Goal: Communication & Community: Answer question/provide support

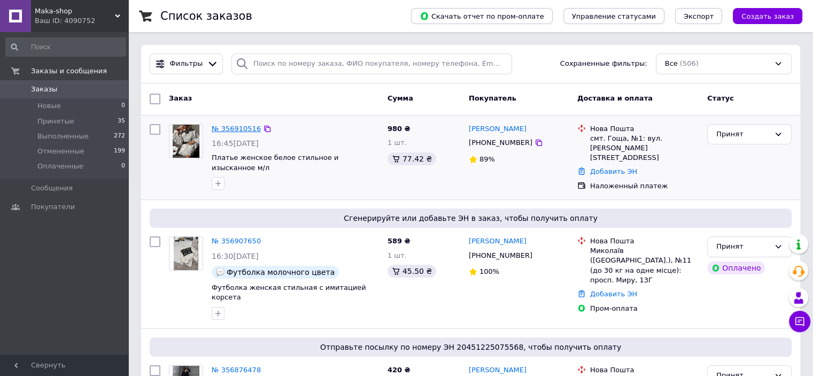
click at [229, 128] on link "№ 356910516" at bounding box center [236, 129] width 49 height 8
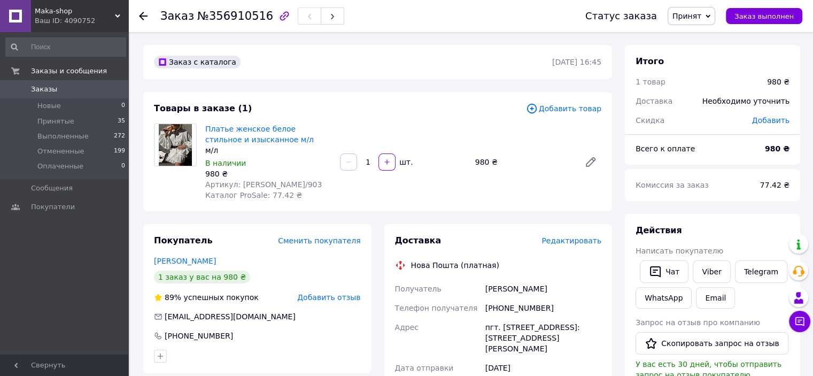
click at [77, 20] on div "Ваш ID: 4090752" at bounding box center [82, 21] width 94 height 10
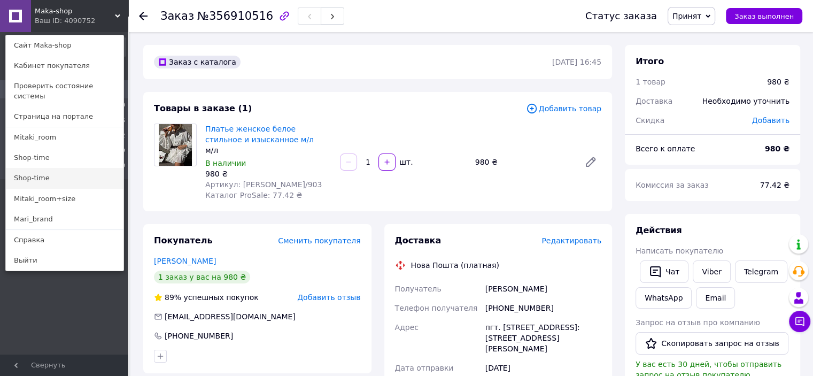
click at [80, 169] on link "Shop-time" at bounding box center [65, 178] width 118 height 20
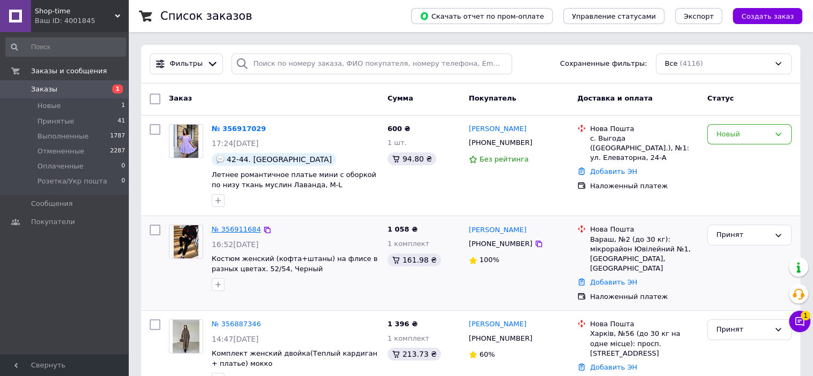
click at [244, 230] on link "№ 356911684" at bounding box center [236, 229] width 49 height 8
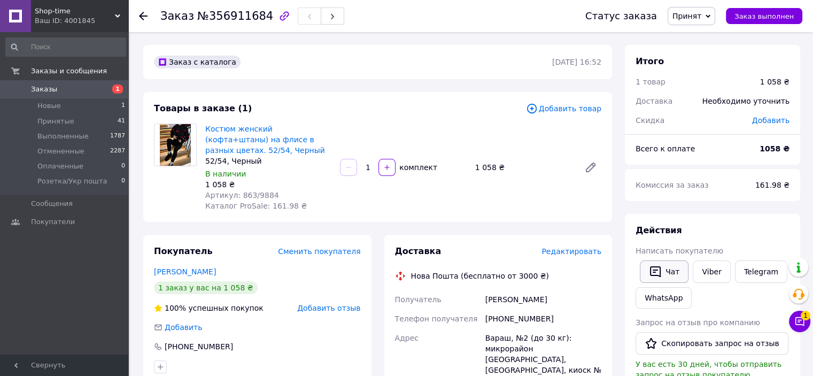
click at [650, 266] on icon "button" at bounding box center [655, 271] width 13 height 13
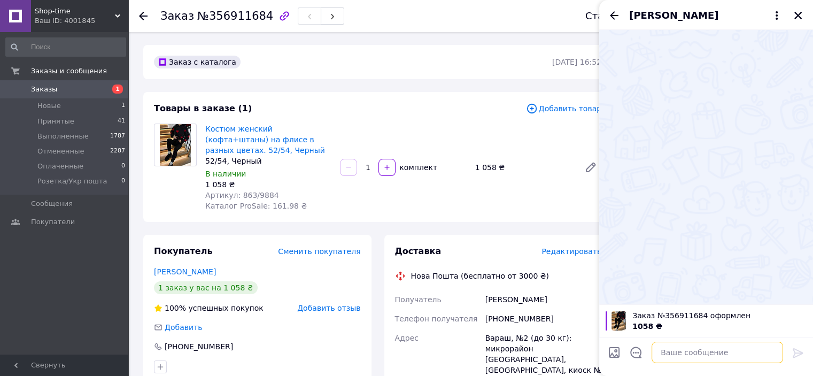
click at [676, 357] on textarea at bounding box center [718, 352] width 132 height 21
paste textarea "Вітаю, пишемо стосовно вашого замовлення. Нажаль отримали відповідь зі складу, …"
type textarea "Вітаю, пишемо стосовно вашого замовлення. Нажаль отримали відповідь зі складу, …"
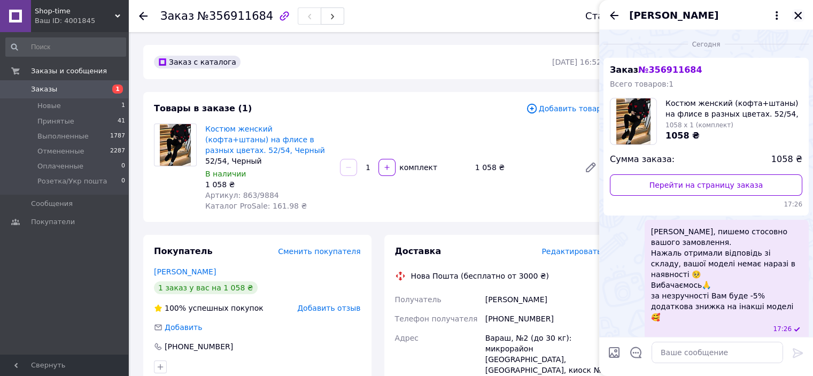
click at [615, 11] on icon "Назад" at bounding box center [614, 15] width 13 height 13
click at [796, 10] on button "Закрыть" at bounding box center [798, 15] width 13 height 13
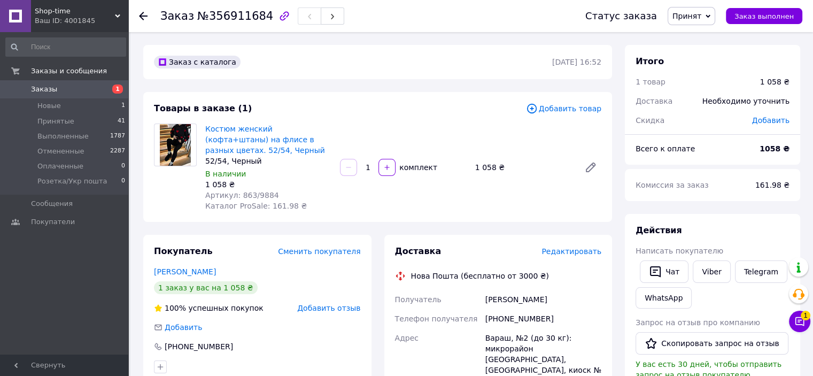
click at [796, 311] on div "Чат с покупателем 1" at bounding box center [799, 321] width 21 height 21
click at [800, 322] on icon at bounding box center [799, 321] width 11 height 11
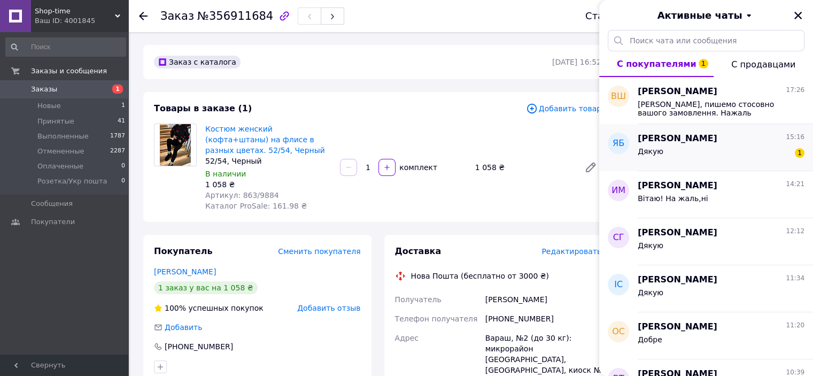
click at [659, 155] on span "Дякую" at bounding box center [651, 151] width 26 height 9
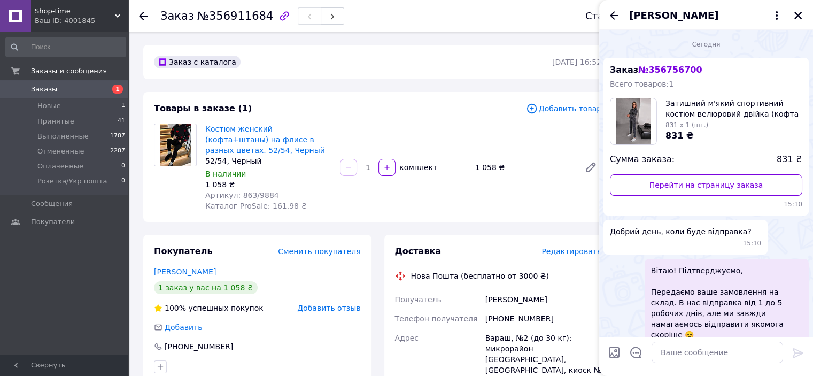
scroll to position [126, 0]
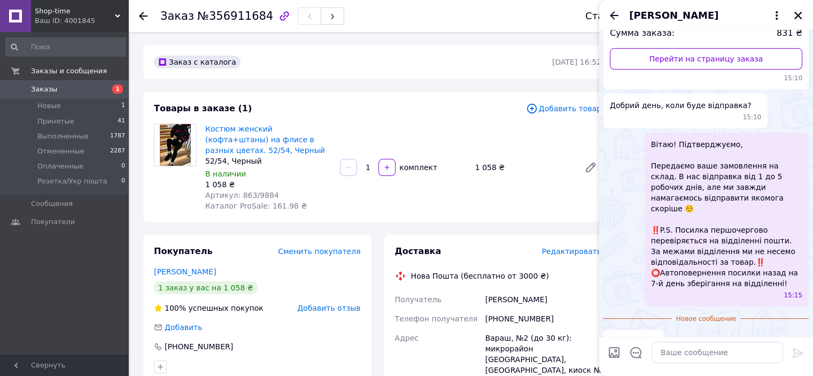
click at [798, 16] on icon "Закрыть" at bounding box center [797, 15] width 7 height 7
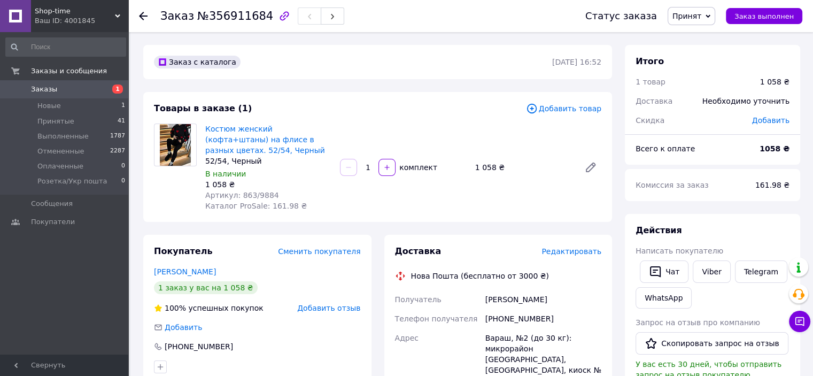
click at [75, 13] on span "Shop-time" at bounding box center [75, 11] width 80 height 10
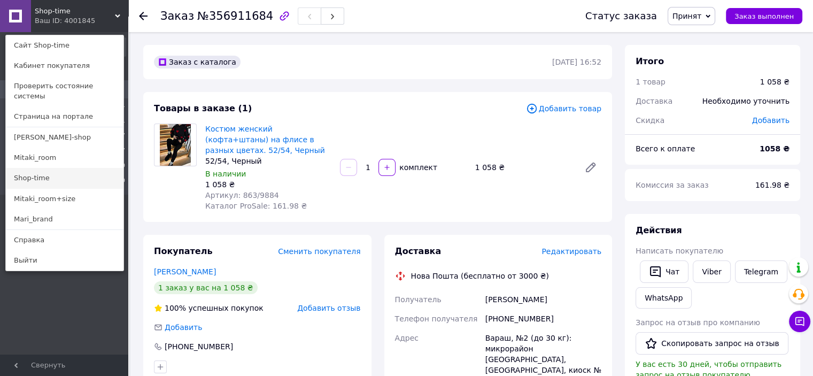
click at [71, 168] on link "Shop-time" at bounding box center [65, 178] width 118 height 20
